Goal: Contribute content: Add original content to the website for others to see

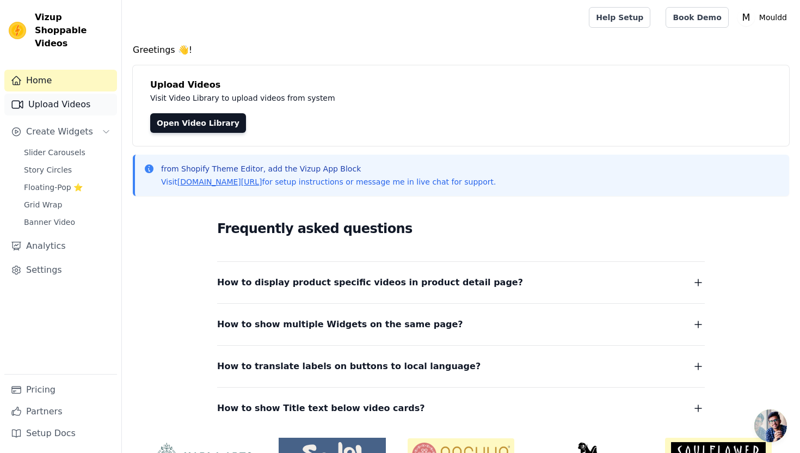
click at [94, 98] on link "Upload Videos" at bounding box center [60, 105] width 113 height 22
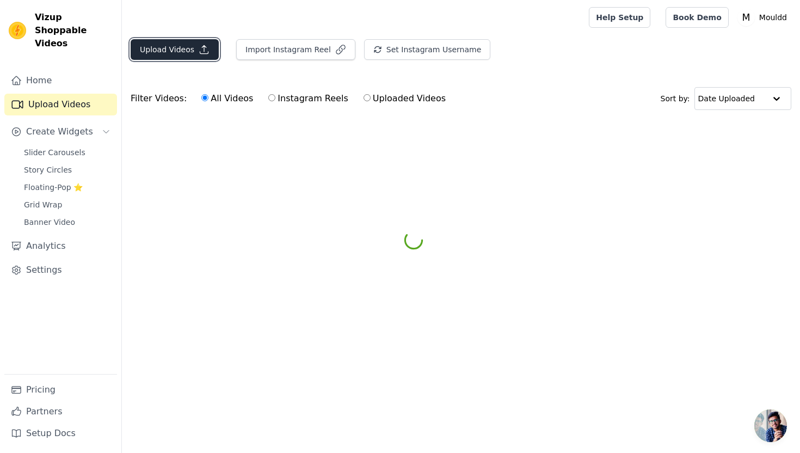
click at [198, 57] on button "Upload Videos" at bounding box center [175, 49] width 88 height 21
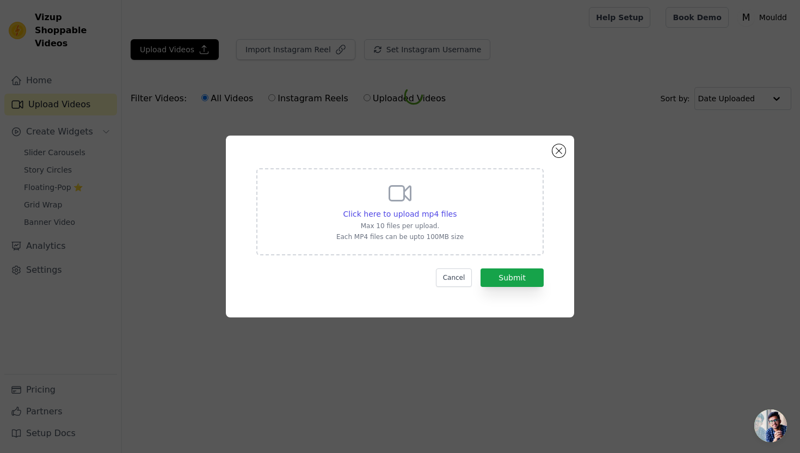
click at [338, 193] on div "Click here to upload mp4 files Max 10 files per upload. Each MP4 files can be u…" at bounding box center [399, 210] width 127 height 61
click at [456, 208] on input "Click here to upload mp4 files Max 10 files per upload. Each MP4 files can be u…" at bounding box center [456, 208] width 1 height 1
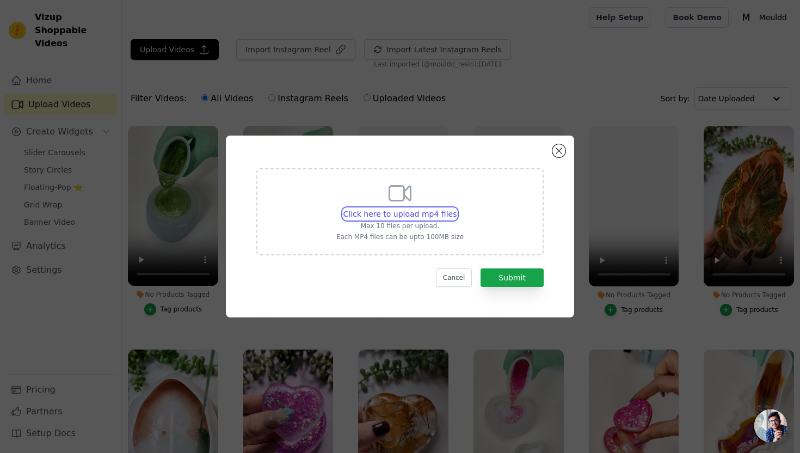
type input "C:\fakepath\Heart Pot Reveal.mp4"
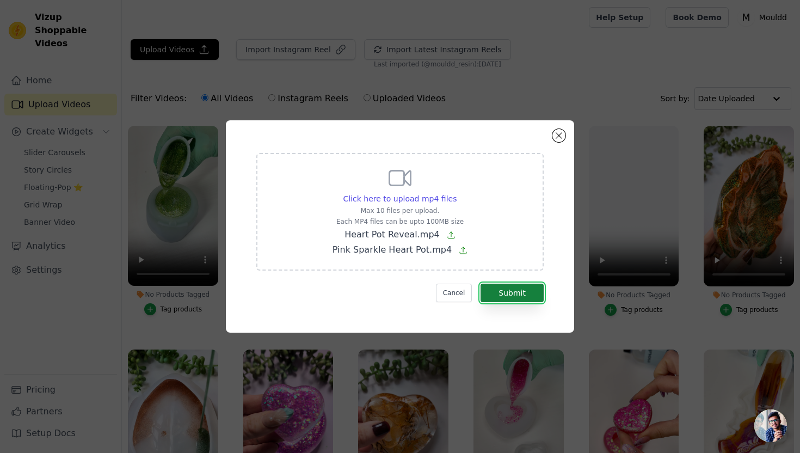
click at [502, 288] on button "Submit" at bounding box center [511, 292] width 63 height 18
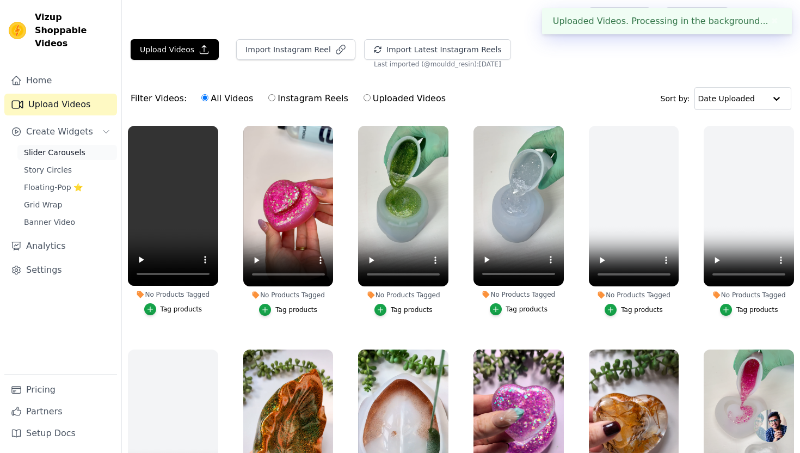
click at [76, 147] on span "Slider Carousels" at bounding box center [54, 152] width 61 height 11
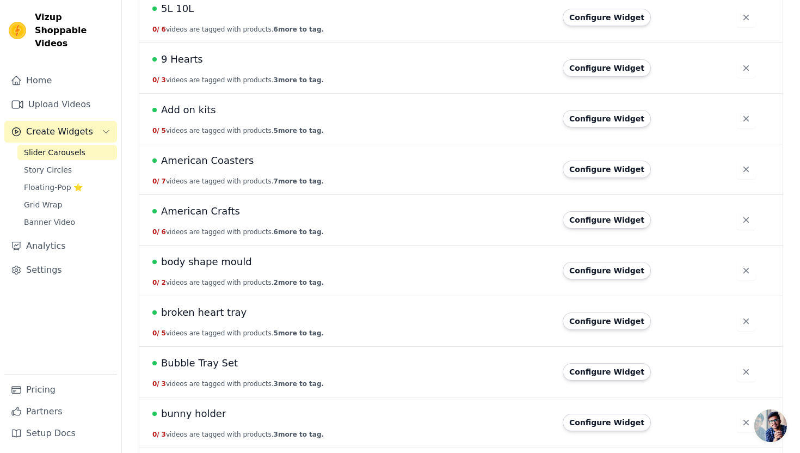
scroll to position [202, 0]
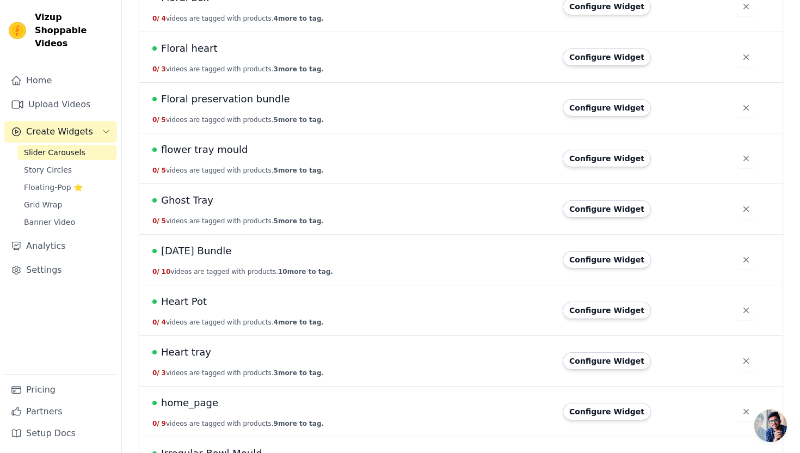
scroll to position [991, 0]
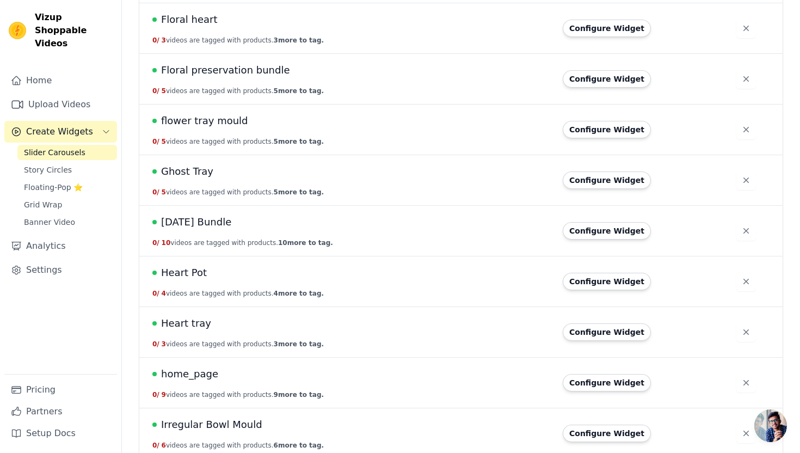
click at [192, 272] on span "Heart Pot" at bounding box center [184, 272] width 46 height 15
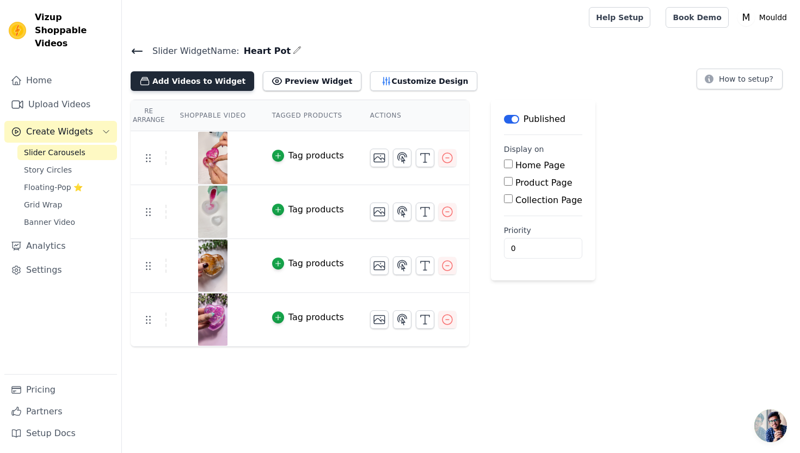
click at [206, 85] on button "Add Videos to Widget" at bounding box center [193, 81] width 124 height 20
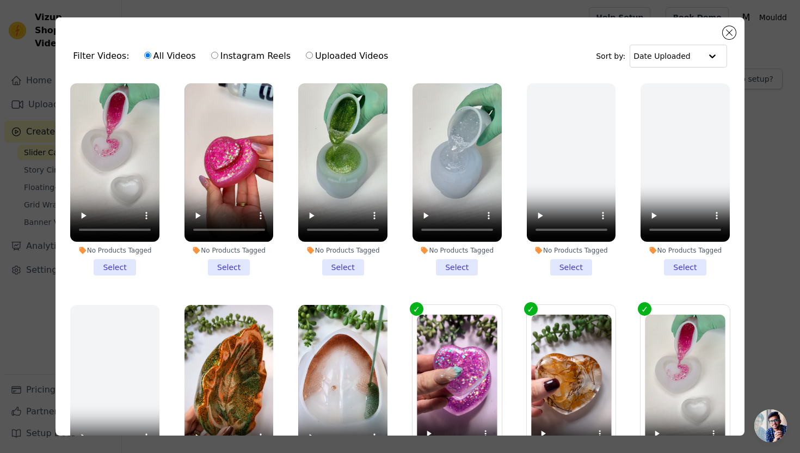
click at [113, 266] on li "No Products Tagged Select" at bounding box center [114, 179] width 89 height 192
click at [0, 0] on input "No Products Tagged Select" at bounding box center [0, 0] width 0 height 0
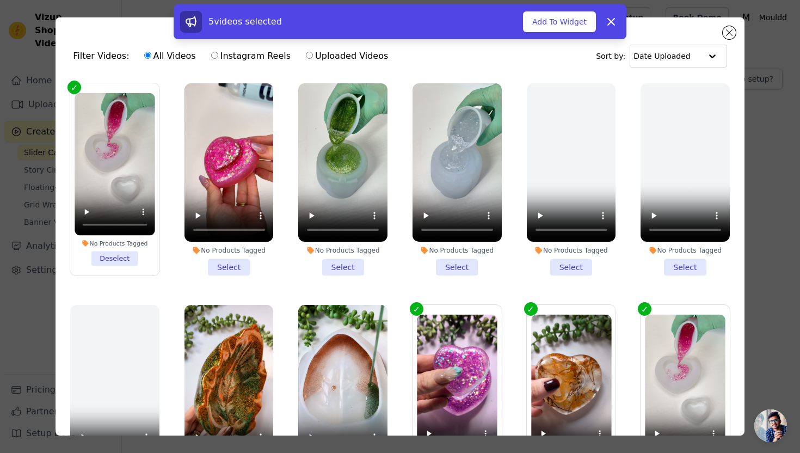
click at [215, 264] on li "No Products Tagged Select" at bounding box center [228, 179] width 89 height 192
click at [0, 0] on input "No Products Tagged Select" at bounding box center [0, 0] width 0 height 0
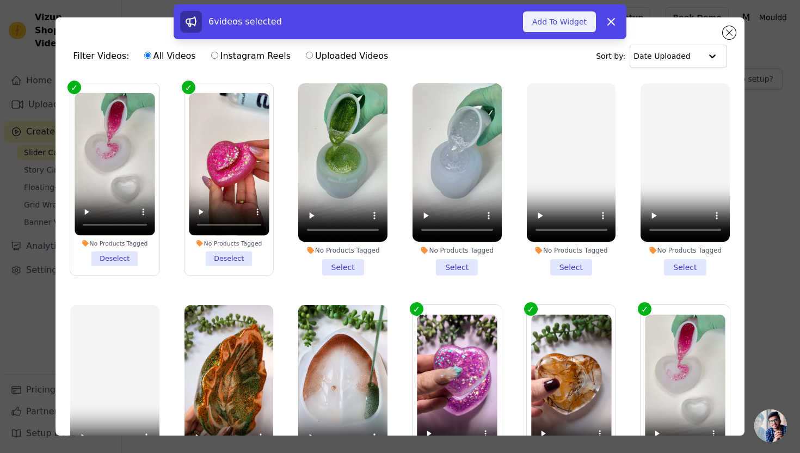
click at [548, 23] on button "Add To Widget" at bounding box center [559, 21] width 73 height 21
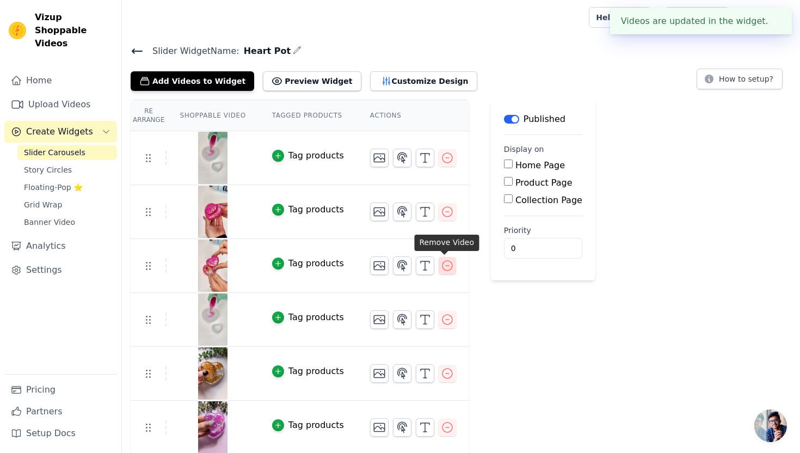
click at [449, 268] on icon "button" at bounding box center [447, 265] width 13 height 13
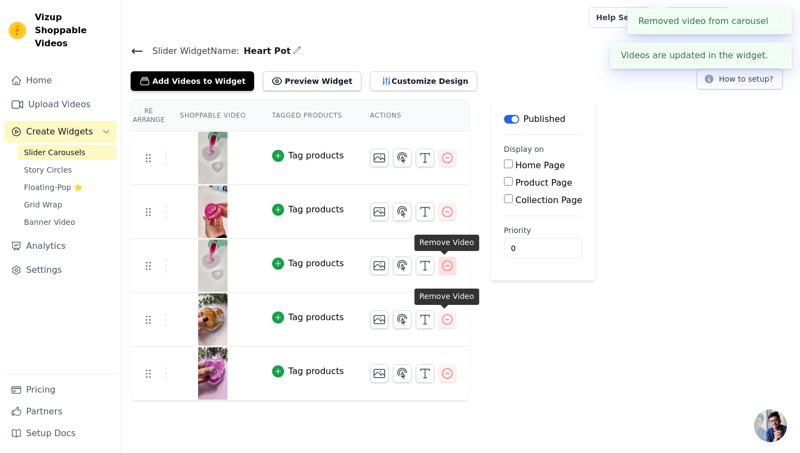
click at [450, 267] on icon "button" at bounding box center [447, 265] width 13 height 13
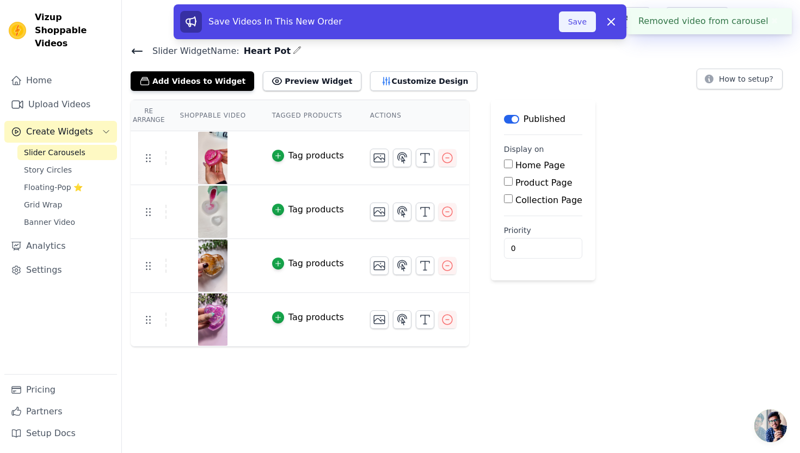
click at [576, 24] on button "Save" at bounding box center [577, 21] width 37 height 21
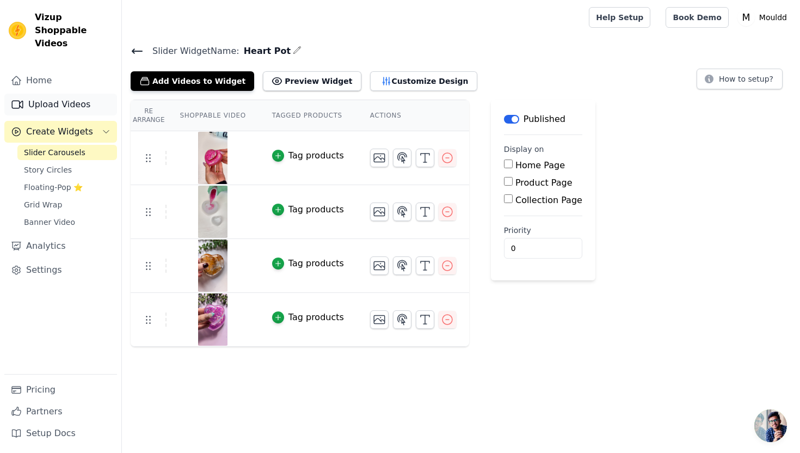
click at [79, 94] on link "Upload Videos" at bounding box center [60, 105] width 113 height 22
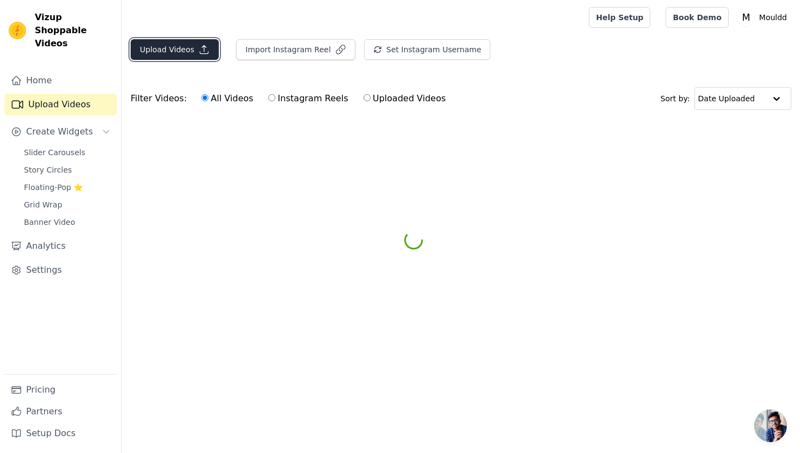
click at [189, 46] on button "Upload Videos" at bounding box center [175, 49] width 88 height 21
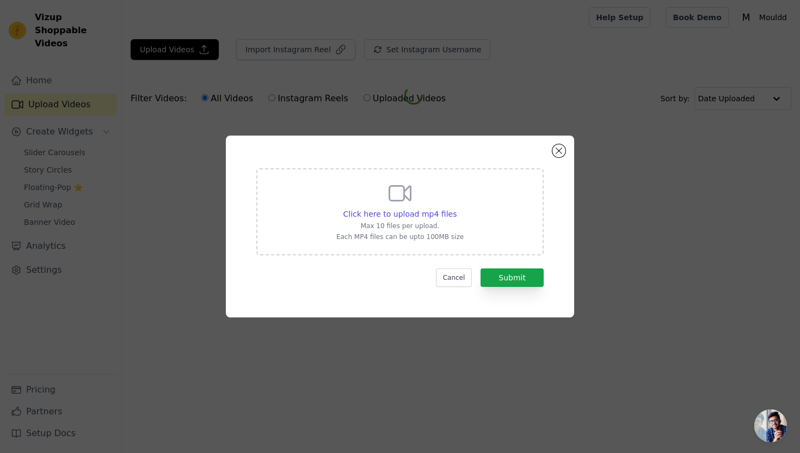
click at [334, 197] on div "Click here to upload mp4 files Max 10 files per upload. Each MP4 files can be u…" at bounding box center [399, 211] width 287 height 87
click at [456, 208] on input "Click here to upload mp4 files Max 10 files per upload. Each MP4 files can be u…" at bounding box center [456, 208] width 1 height 1
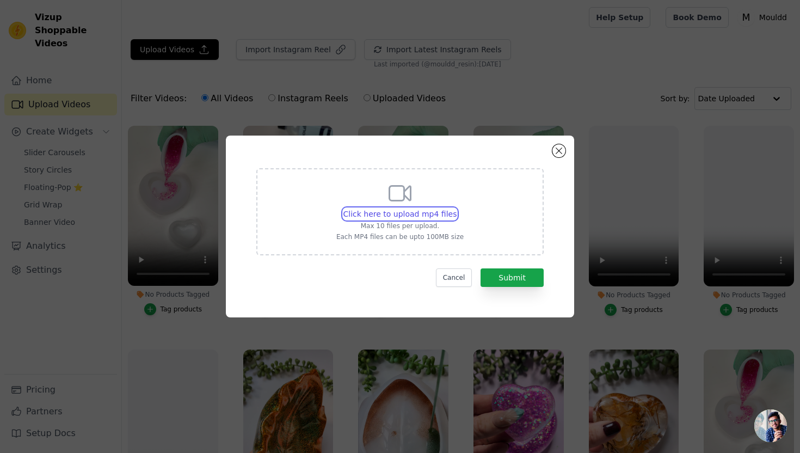
type input "C:\fakepath\Autumnal Bat Tray.mp4"
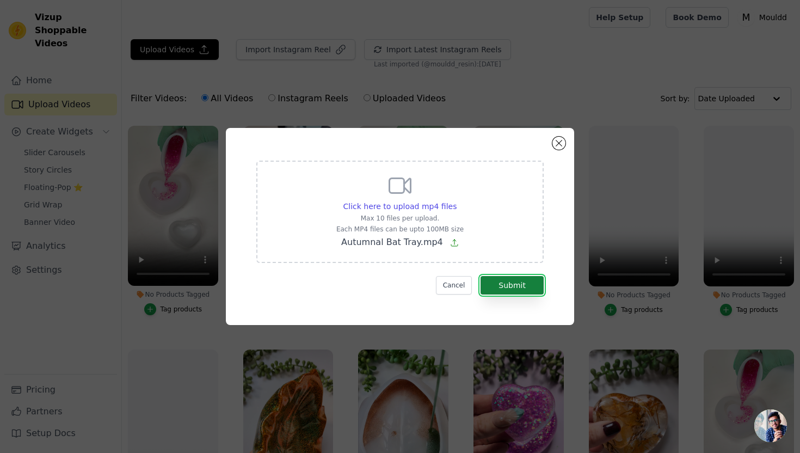
click at [517, 277] on button "Submit" at bounding box center [511, 285] width 63 height 18
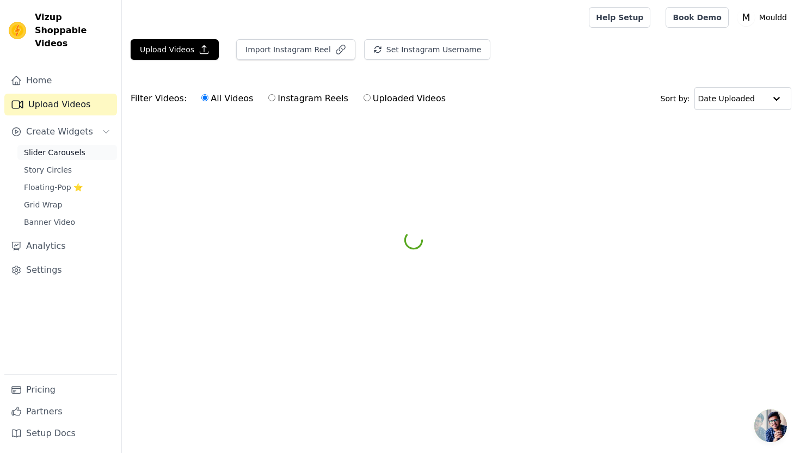
click at [63, 147] on span "Slider Carousels" at bounding box center [54, 152] width 61 height 11
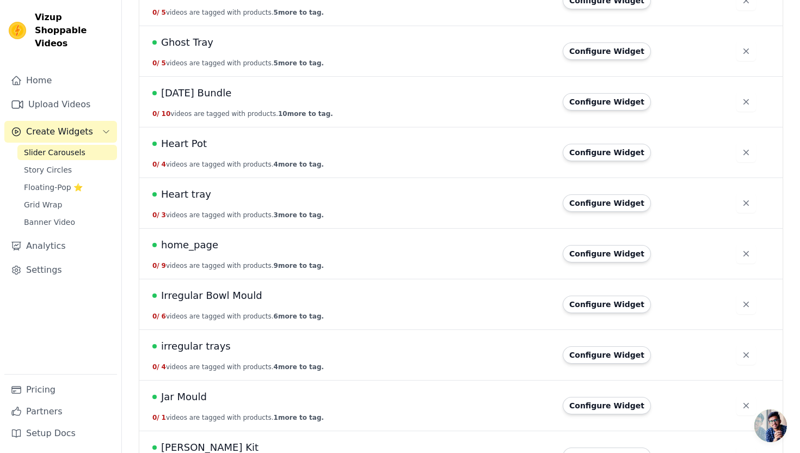
scroll to position [1122, 0]
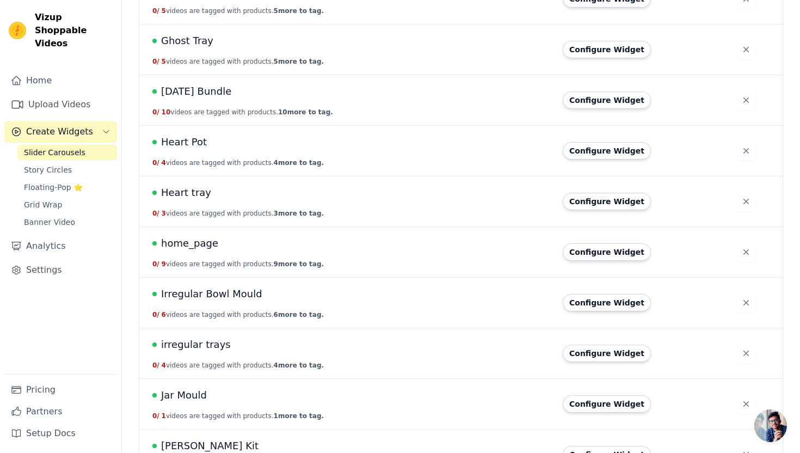
click at [217, 86] on span "Halloween Bundle" at bounding box center [196, 91] width 70 height 15
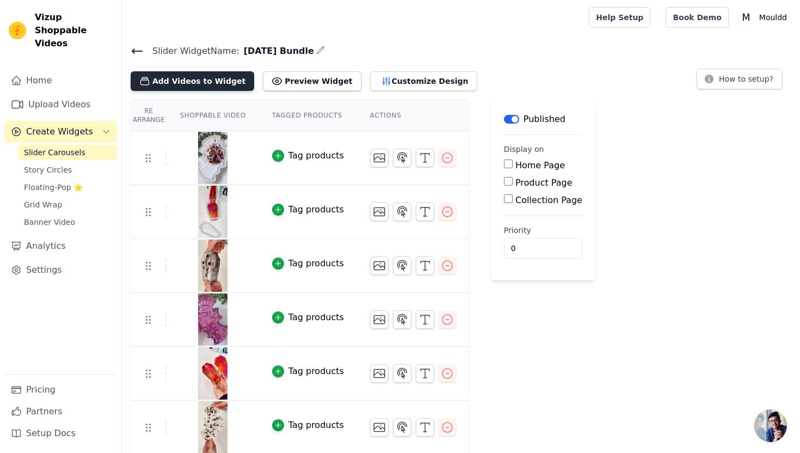
click at [218, 76] on button "Add Videos to Widget" at bounding box center [193, 81] width 124 height 20
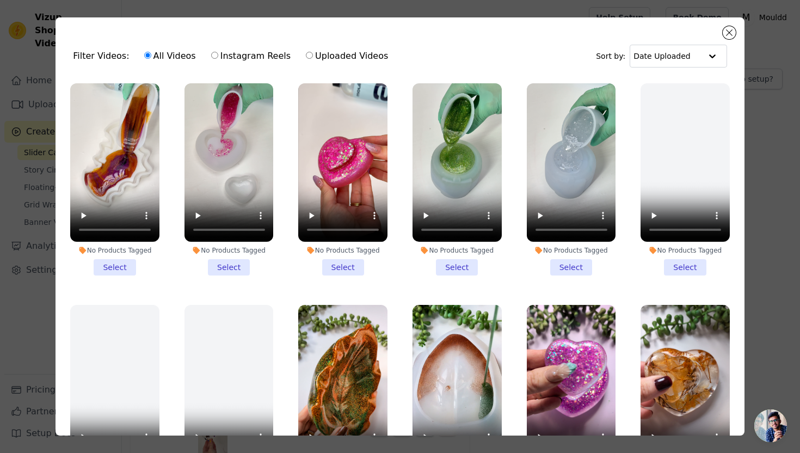
click at [126, 265] on li "No Products Tagged Select" at bounding box center [114, 179] width 89 height 192
click at [0, 0] on input "No Products Tagged Select" at bounding box center [0, 0] width 0 height 0
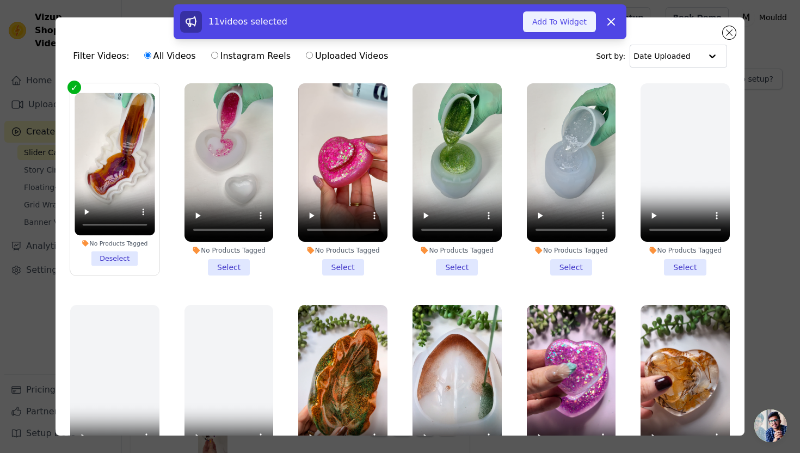
click at [538, 19] on button "Add To Widget" at bounding box center [559, 21] width 73 height 21
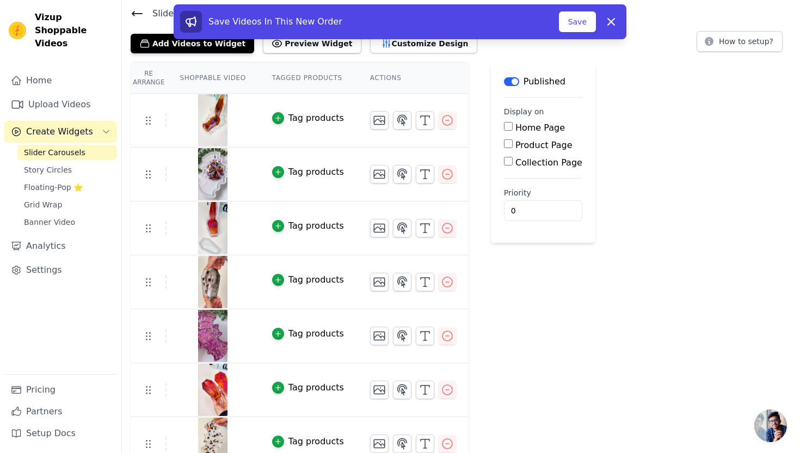
scroll to position [22, 0]
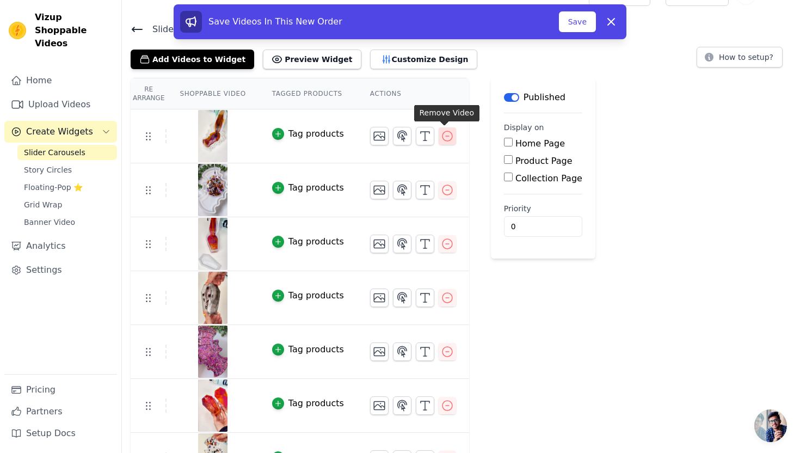
click at [442, 133] on icon "button" at bounding box center [447, 135] width 13 height 13
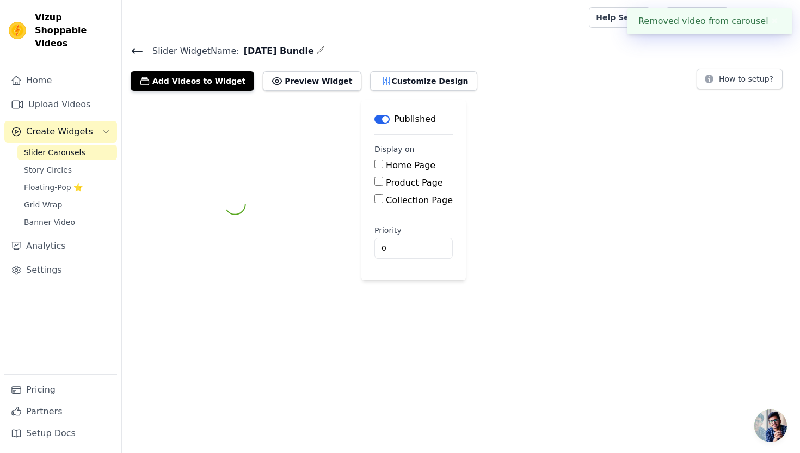
scroll to position [0, 0]
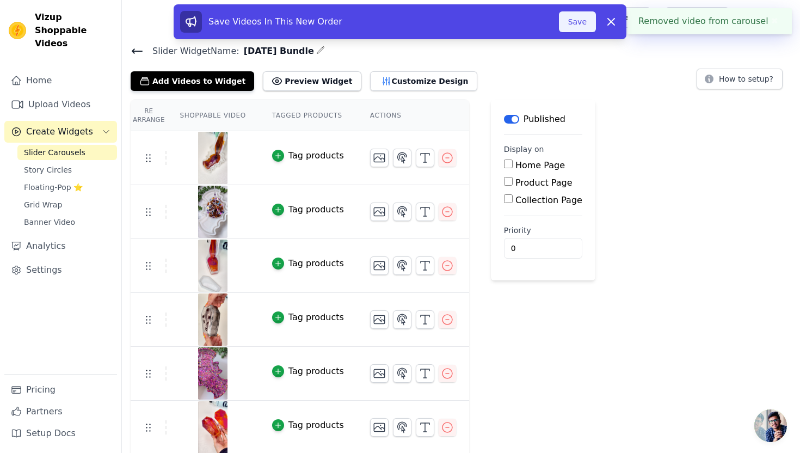
click at [578, 21] on button "Save" at bounding box center [577, 21] width 37 height 21
